Goal: Find specific page/section: Find specific page/section

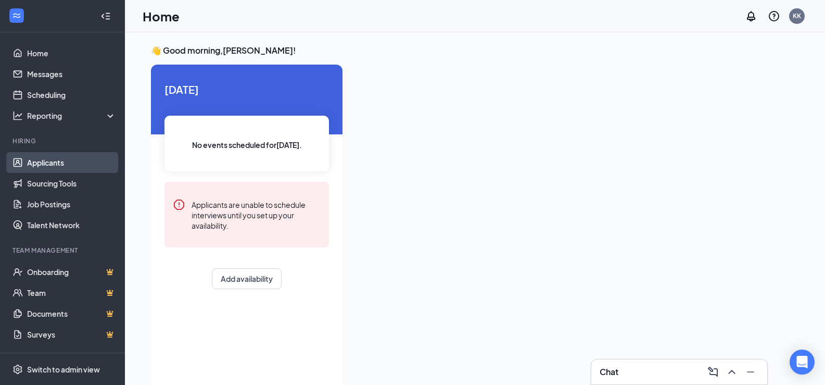
click at [87, 170] on link "Applicants" at bounding box center [71, 162] width 89 height 21
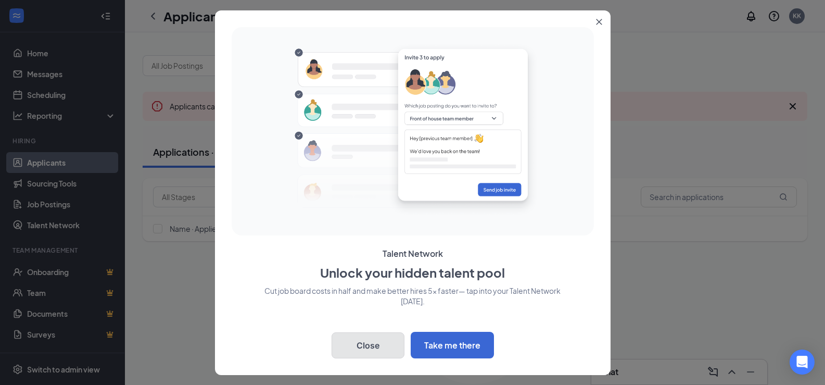
click at [378, 345] on button "Close" at bounding box center [368, 345] width 73 height 26
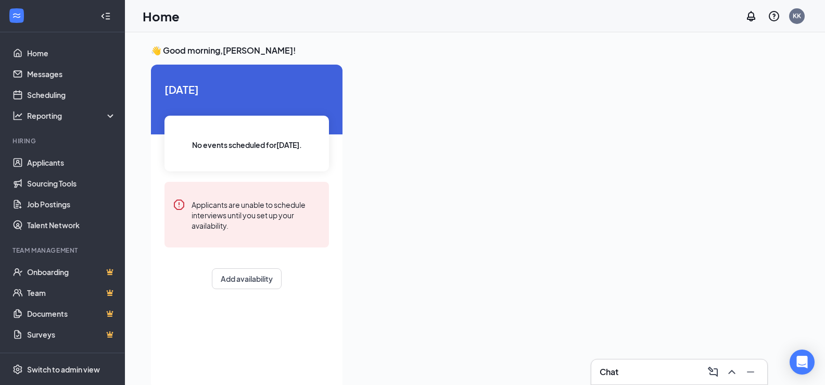
click at [451, 195] on div at bounding box center [575, 224] width 448 height 318
click at [37, 162] on link "Applicants" at bounding box center [71, 162] width 89 height 21
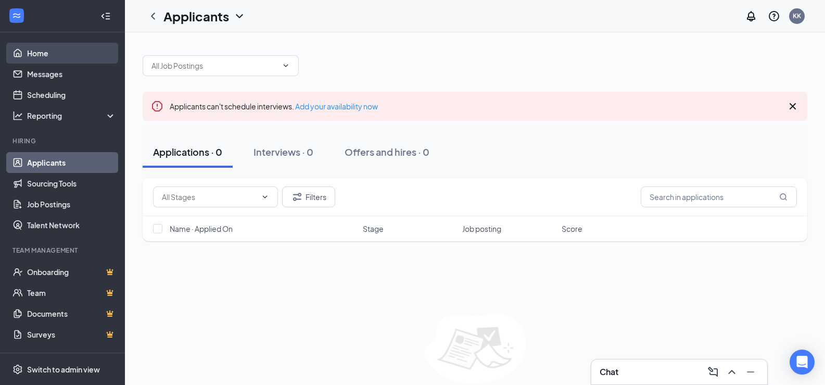
click at [32, 53] on link "Home" at bounding box center [71, 53] width 89 height 21
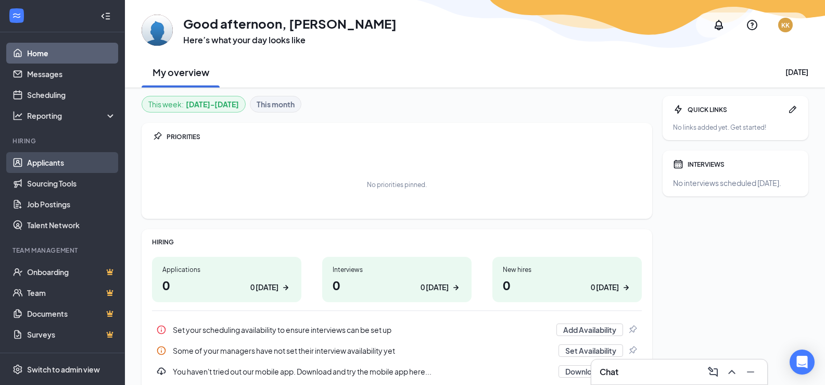
click at [59, 160] on link "Applicants" at bounding box center [71, 162] width 89 height 21
